Goal: Information Seeking & Learning: Learn about a topic

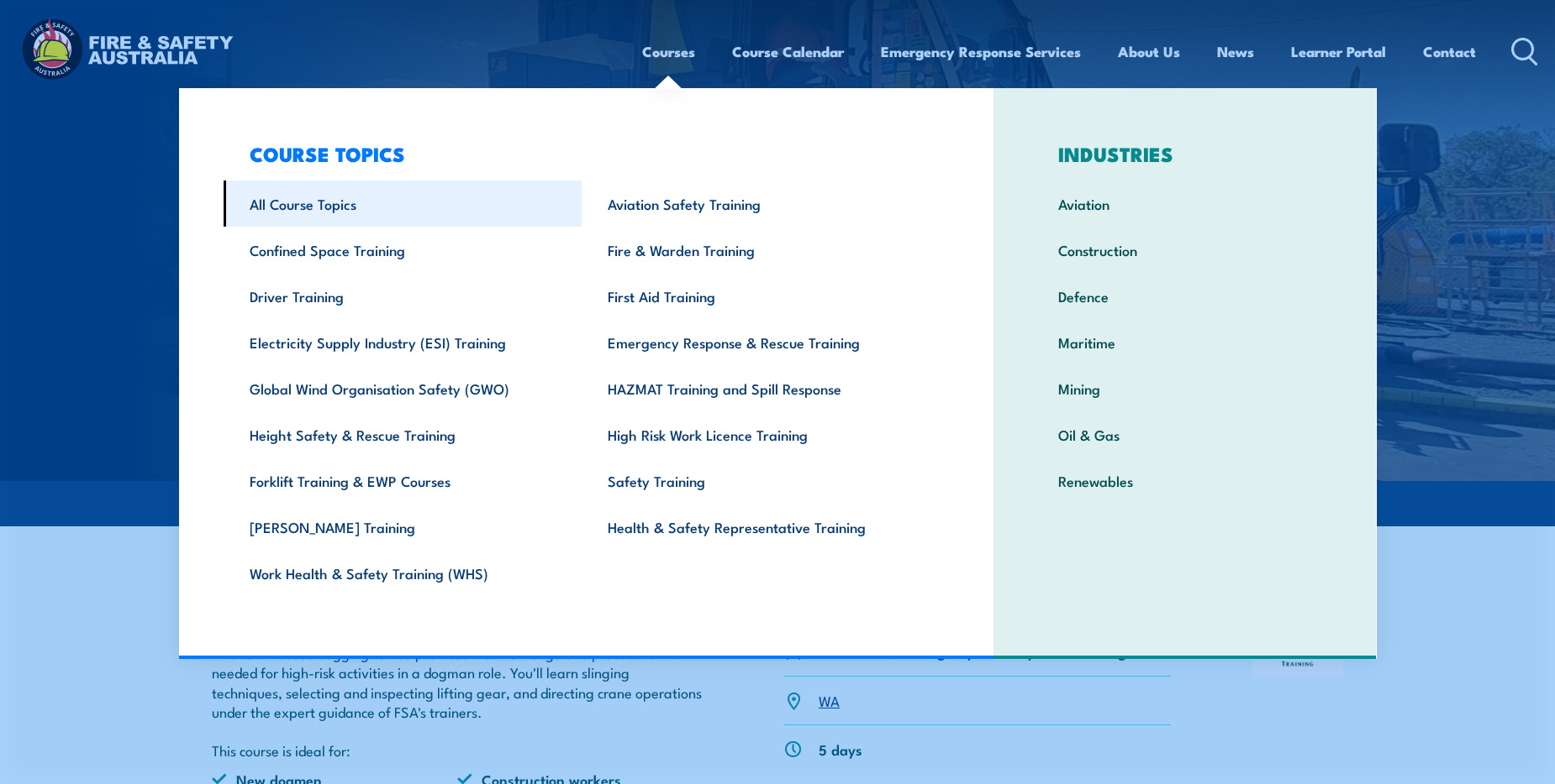
click at [375, 207] on link "All Course Topics" at bounding box center [403, 203] width 359 height 46
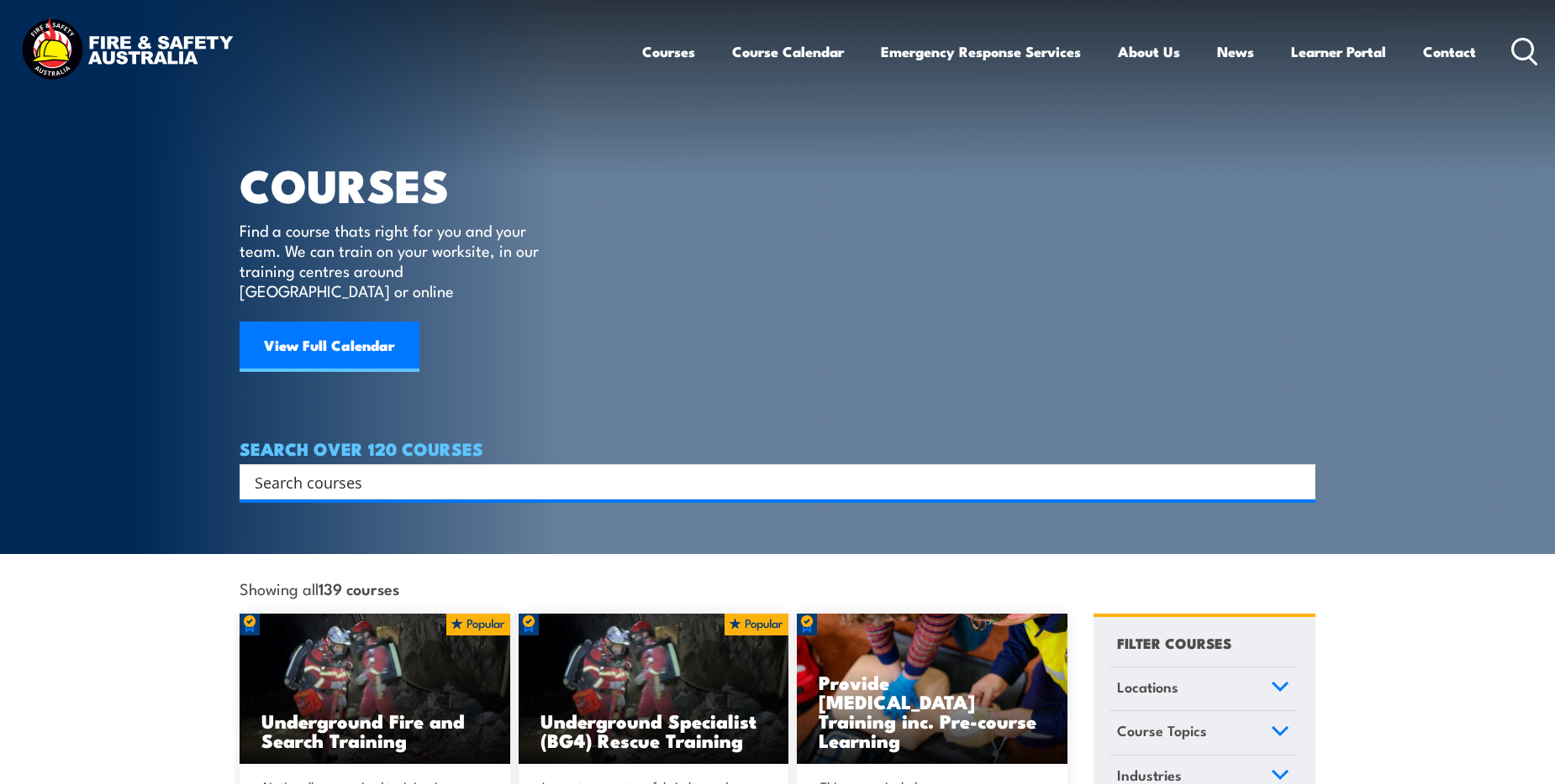
click at [344, 469] on input "Search input" at bounding box center [767, 482] width 1024 height 25
type input "digger"
drag, startPoint x: 387, startPoint y: 466, endPoint x: 397, endPoint y: 461, distance: 11.2
click at [388, 469] on input "Search input" at bounding box center [767, 482] width 1024 height 25
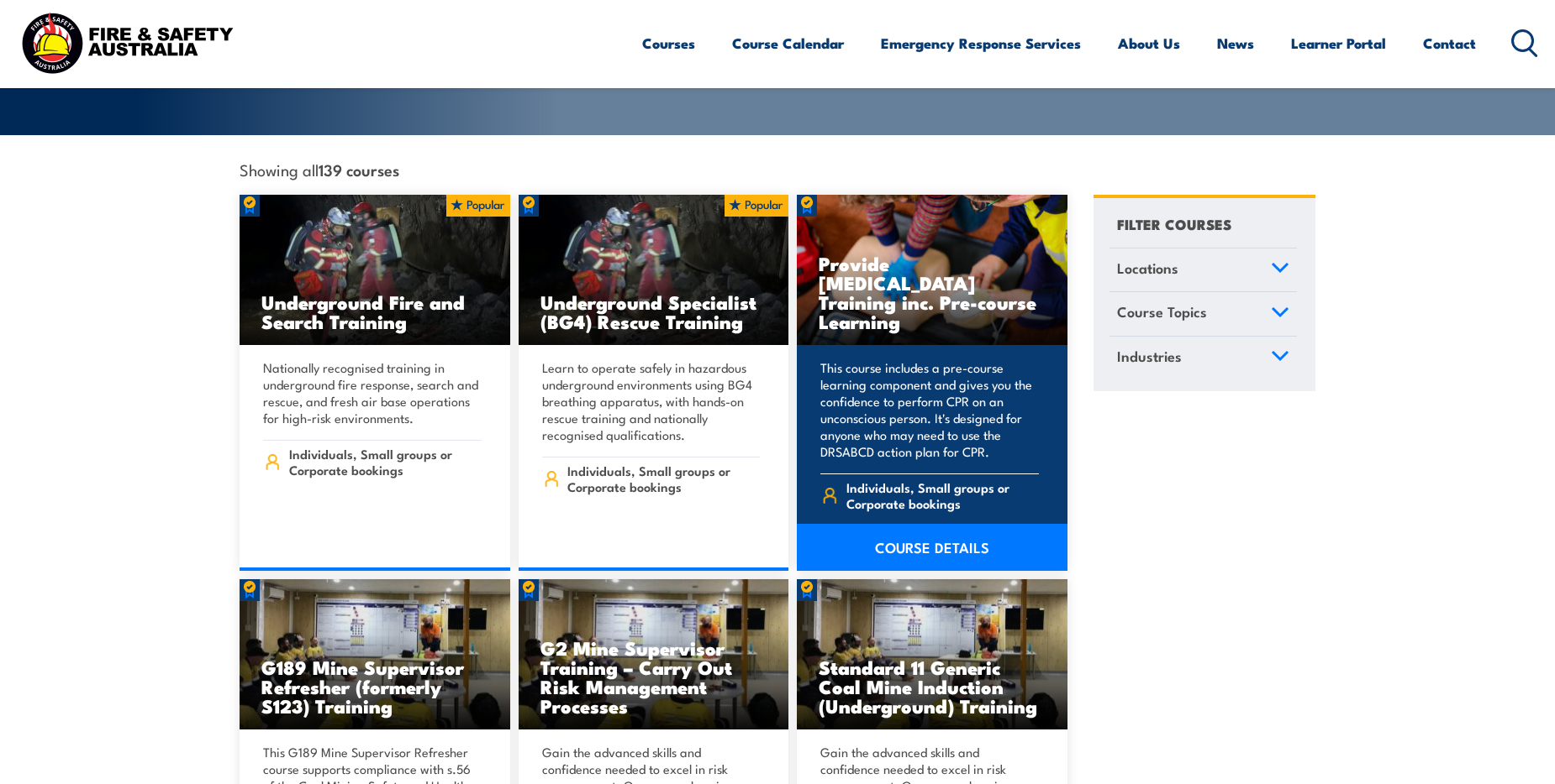
scroll to position [420, 0]
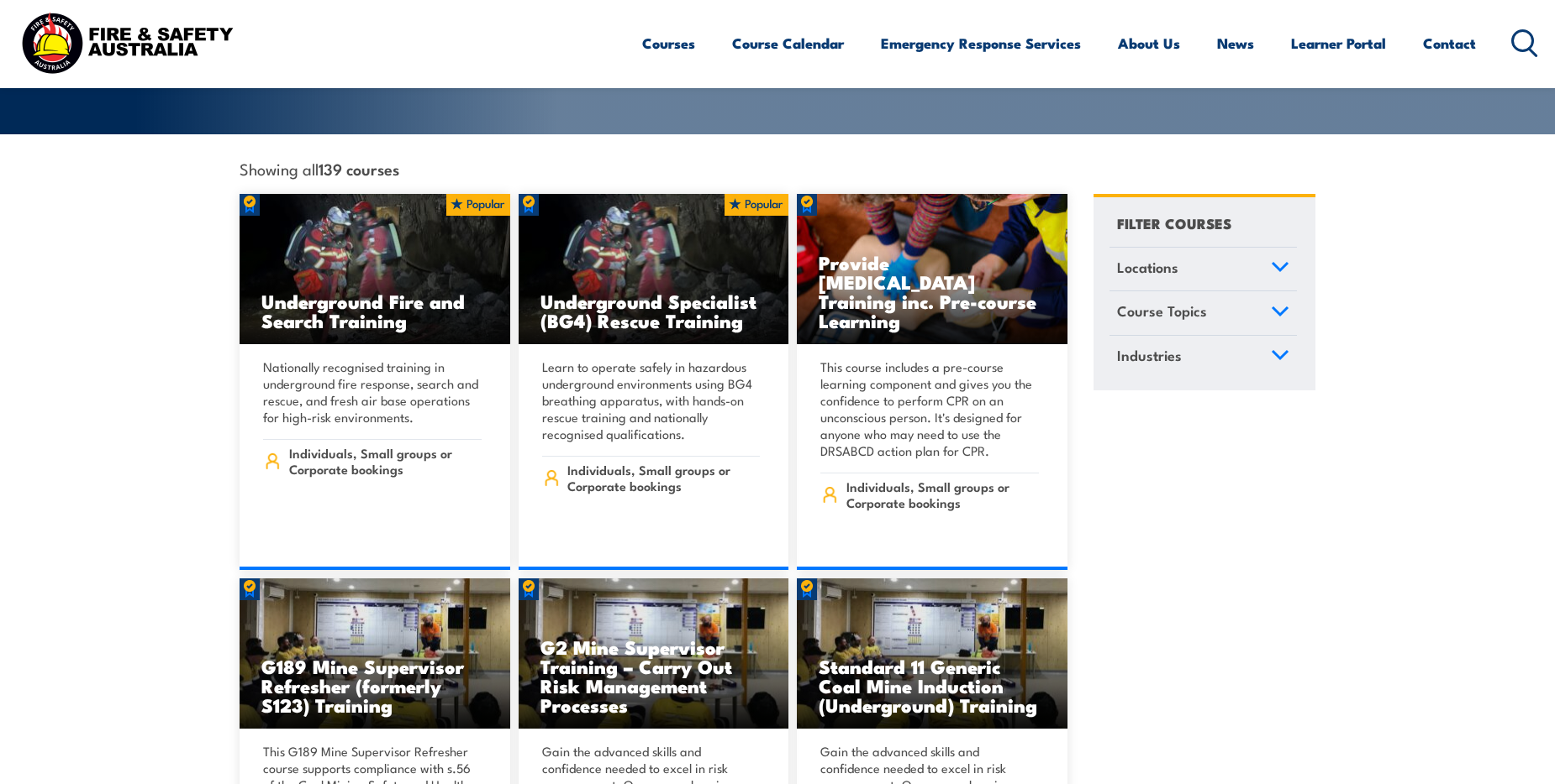
click at [1221, 300] on link "Course Topics" at bounding box center [1202, 313] width 187 height 44
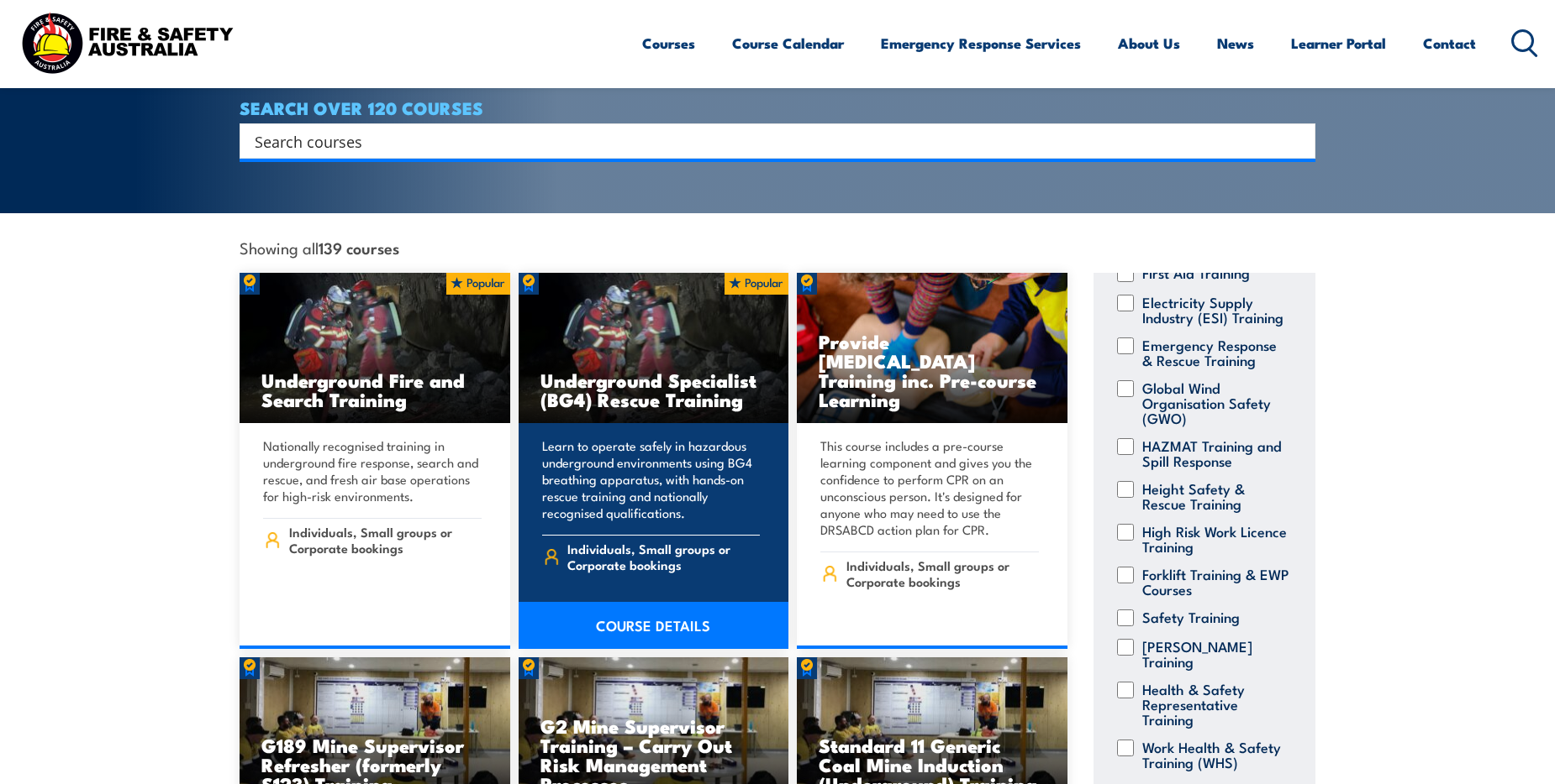
scroll to position [252, 0]
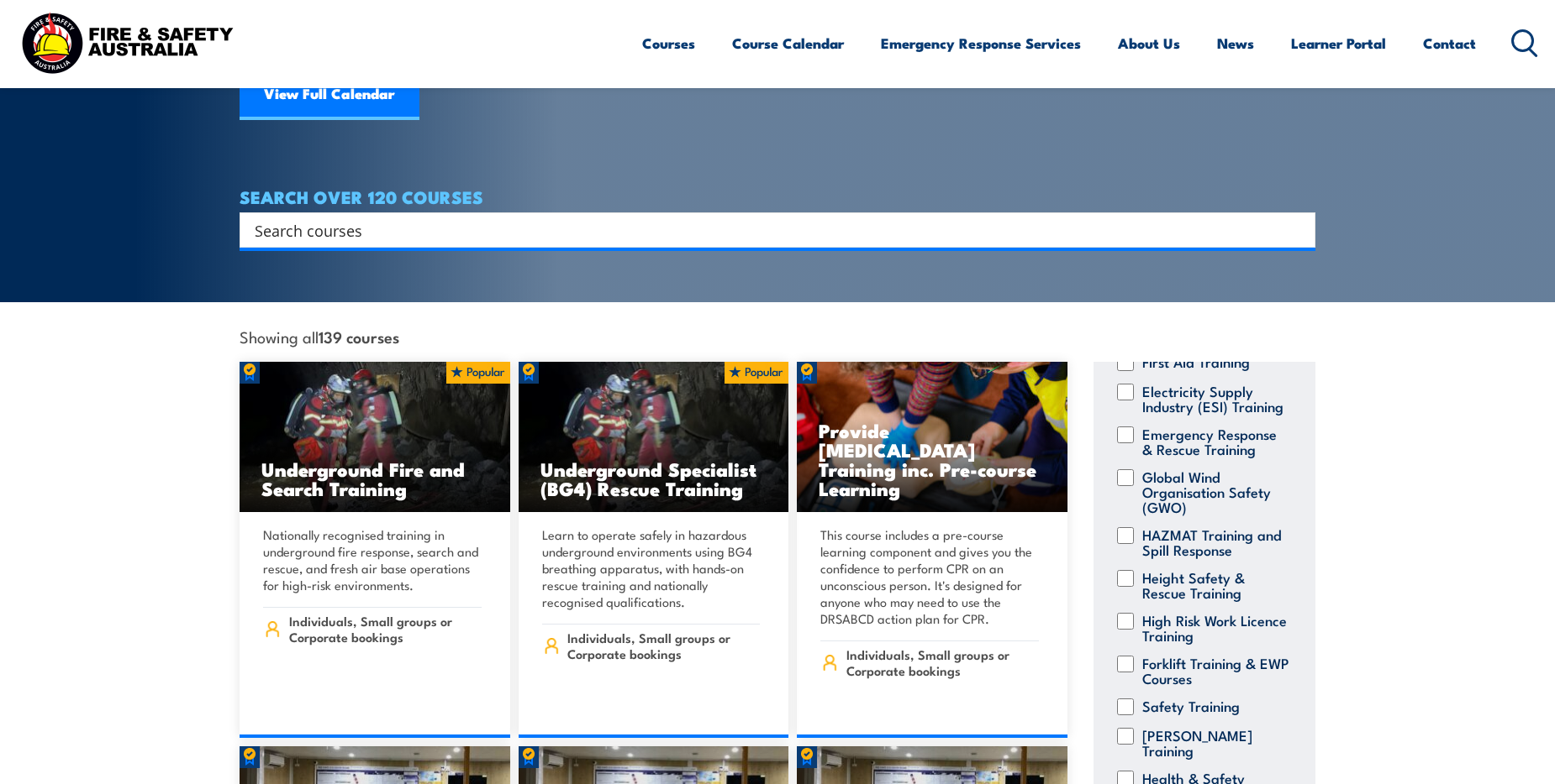
click at [458, 218] on input "Search input" at bounding box center [767, 230] width 1024 height 25
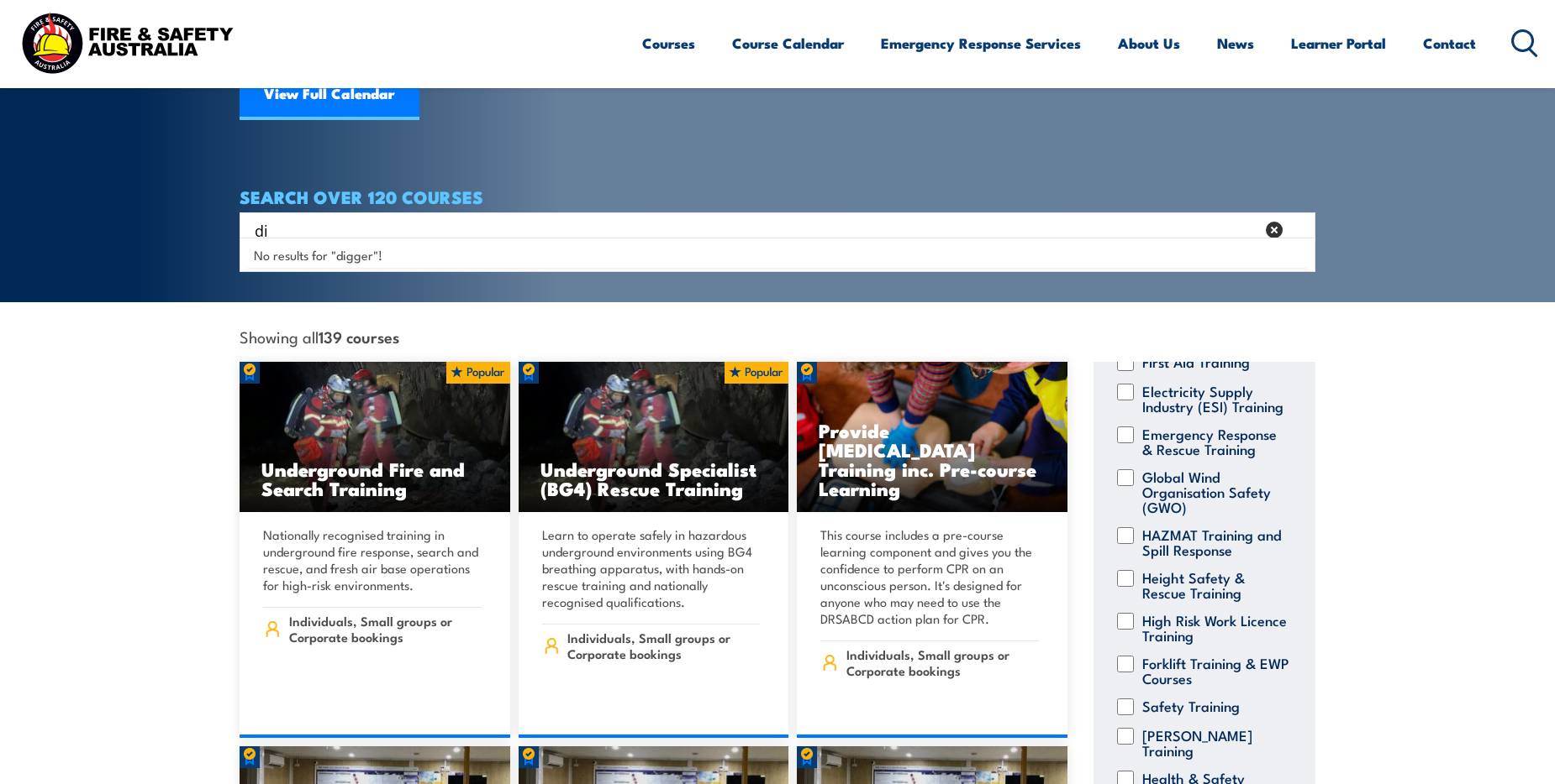
type input "d"
type input "r"
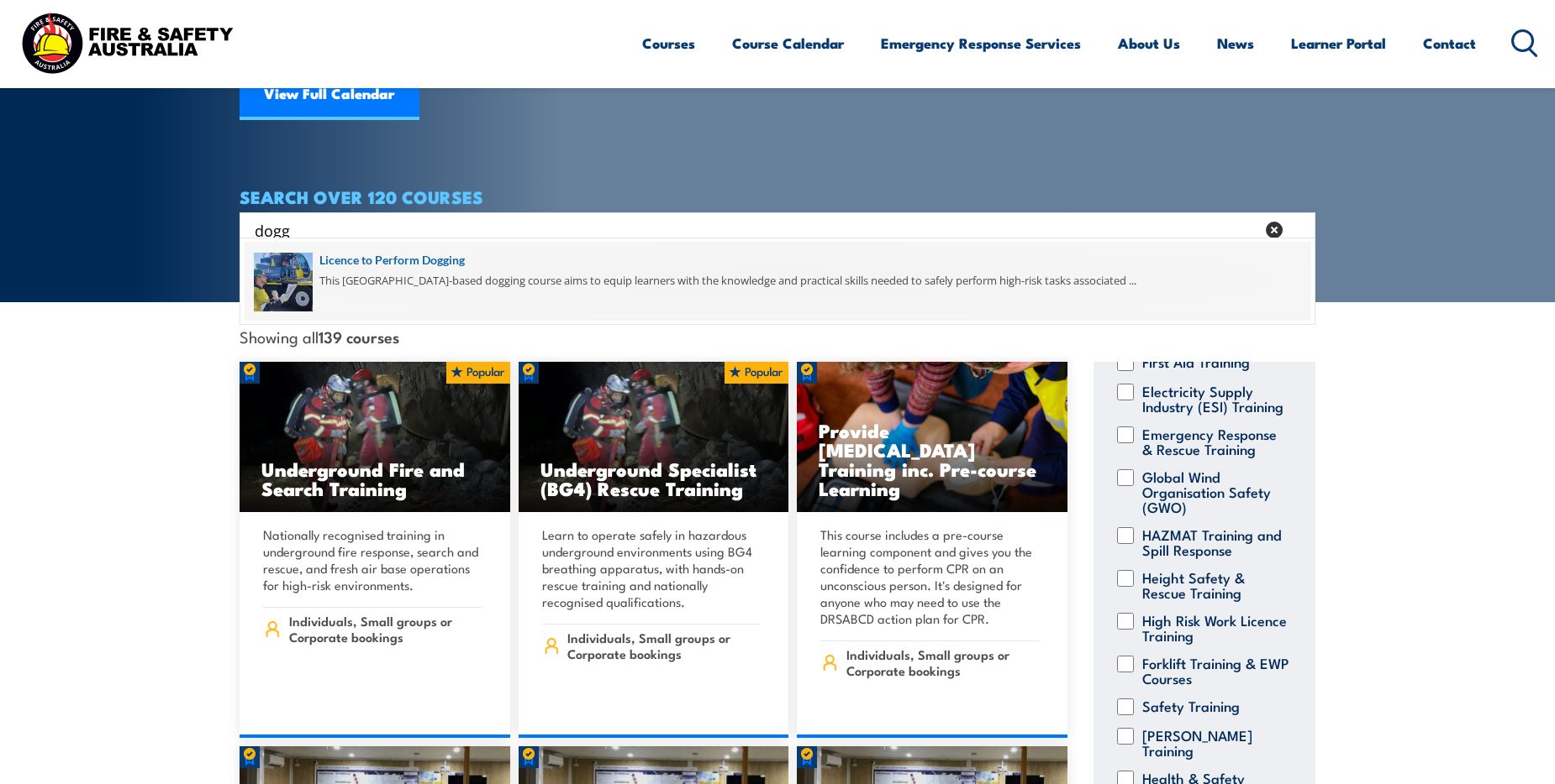
type input "dogg"
click at [509, 284] on span at bounding box center [777, 281] width 1066 height 79
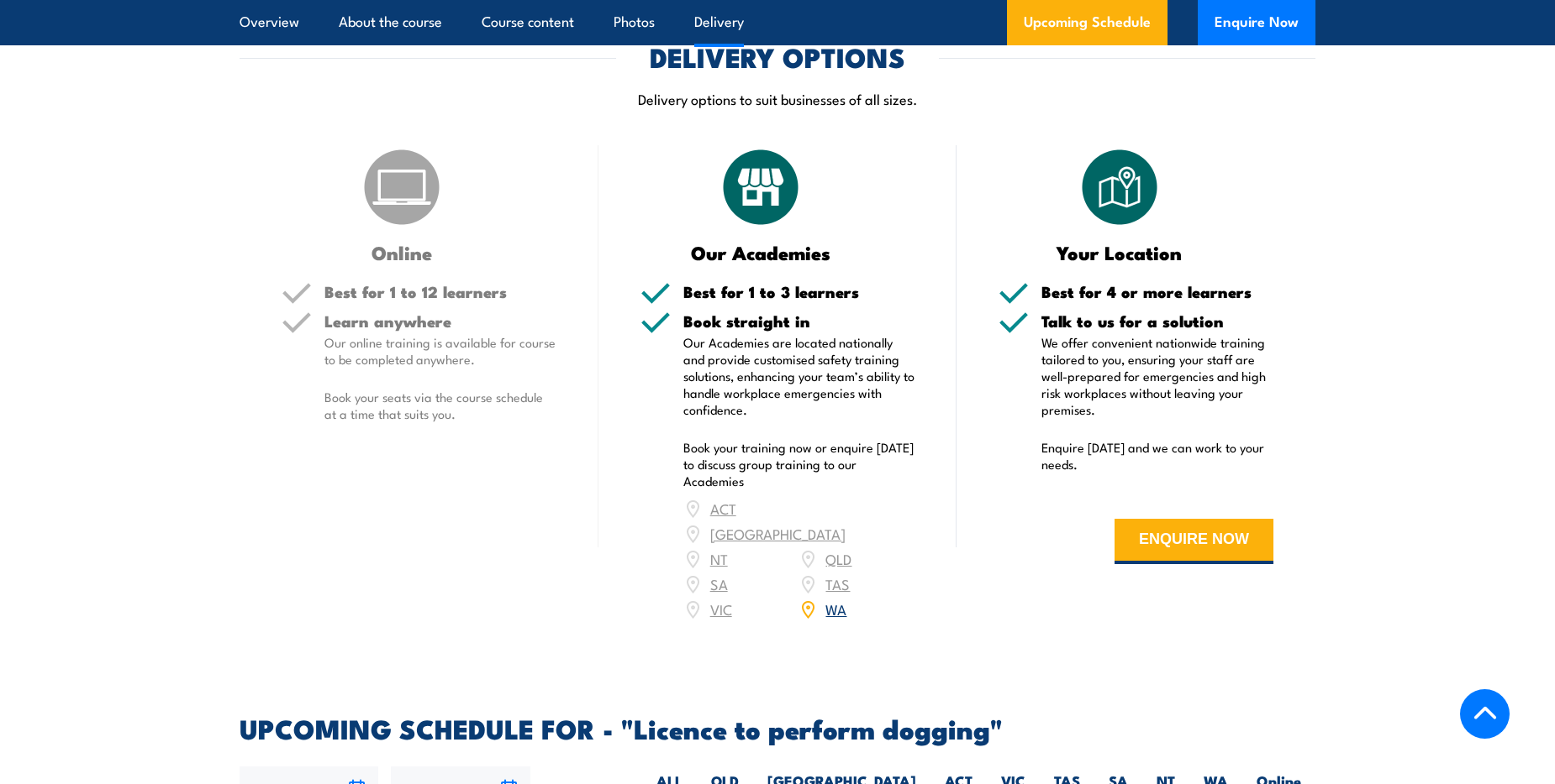
scroll to position [1764, 0]
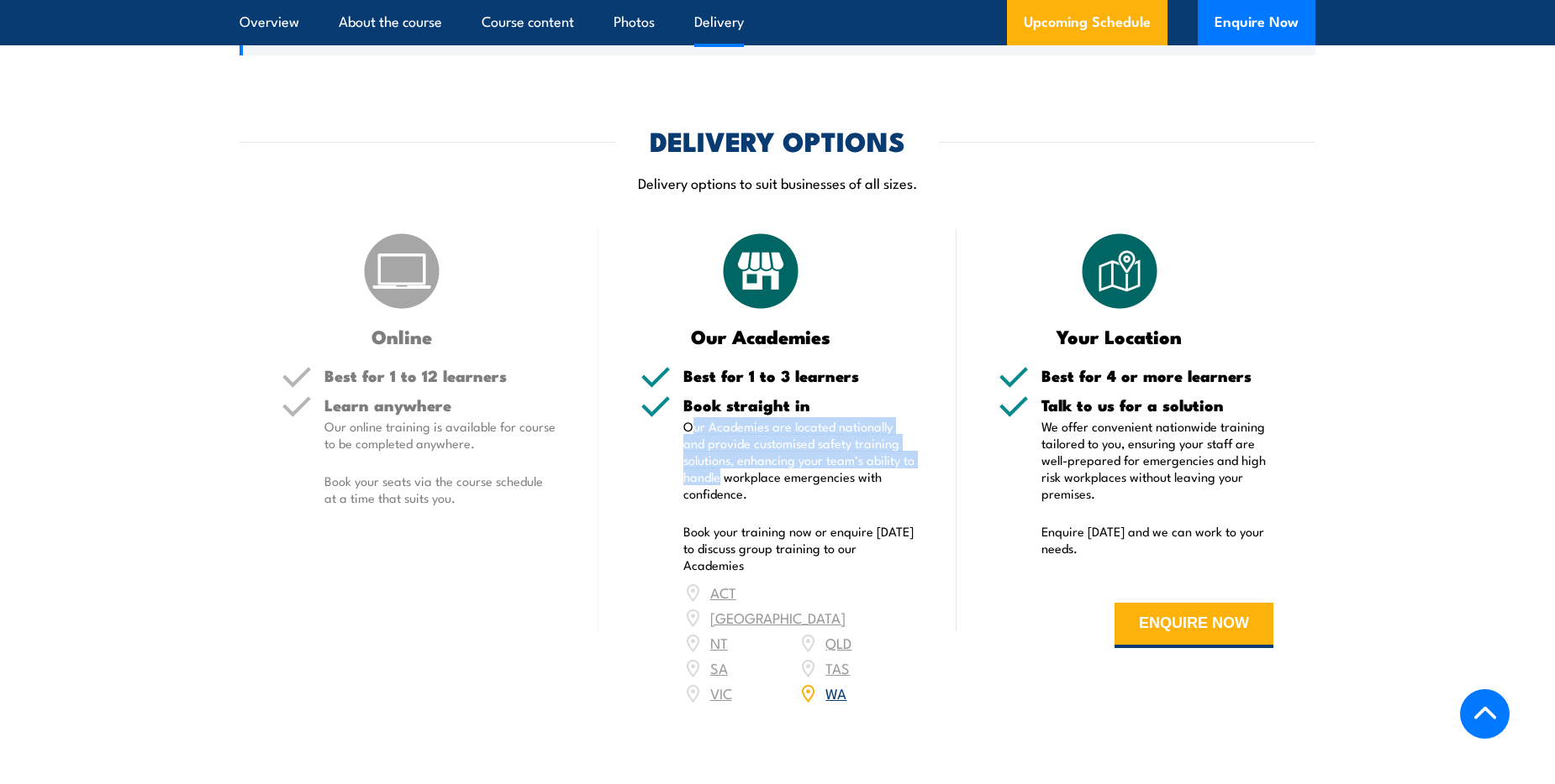
drag, startPoint x: 707, startPoint y: 448, endPoint x: 733, endPoint y: 499, distance: 57.2
click at [733, 499] on p "Our Academies are located nationally and provide customised safety training sol…" at bounding box center [799, 461] width 232 height 84
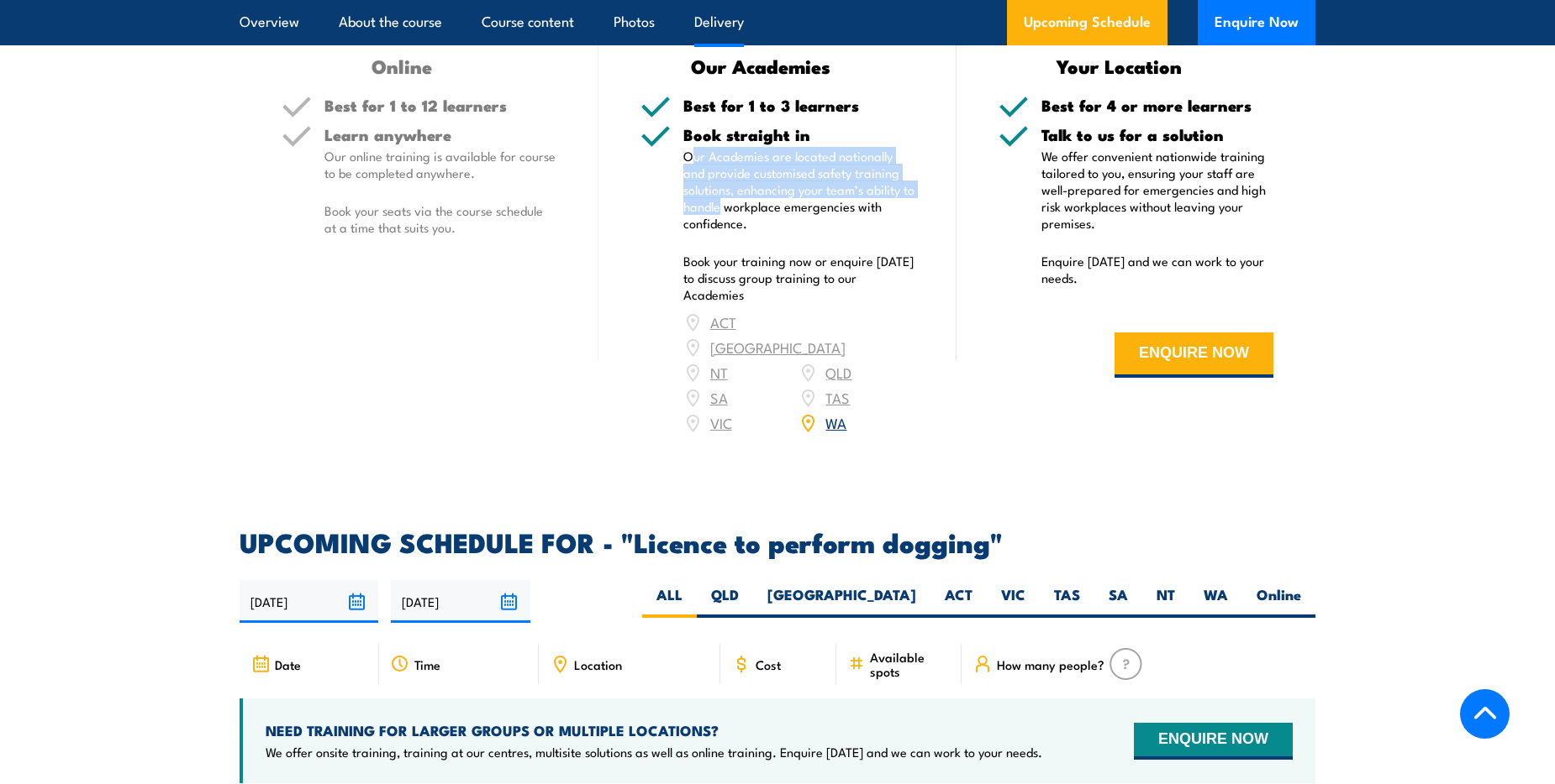
scroll to position [1851, 0]
